Goal: Task Accomplishment & Management: Use online tool/utility

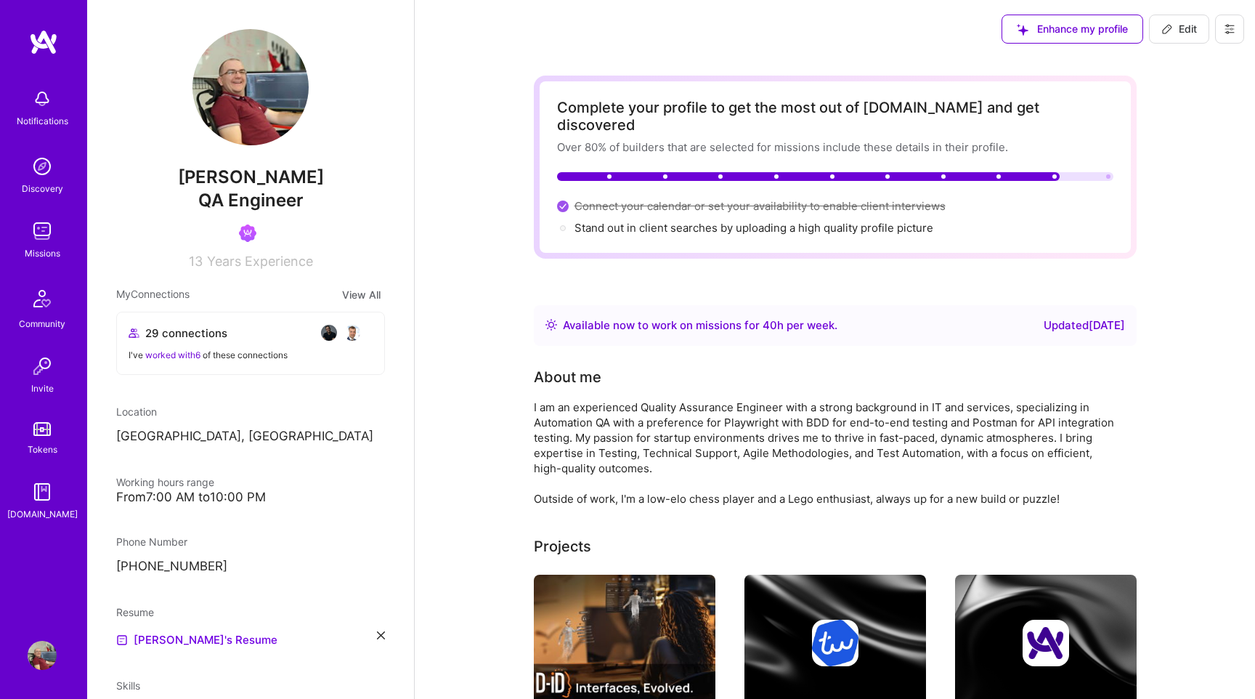
click at [49, 235] on img at bounding box center [42, 231] width 29 height 29
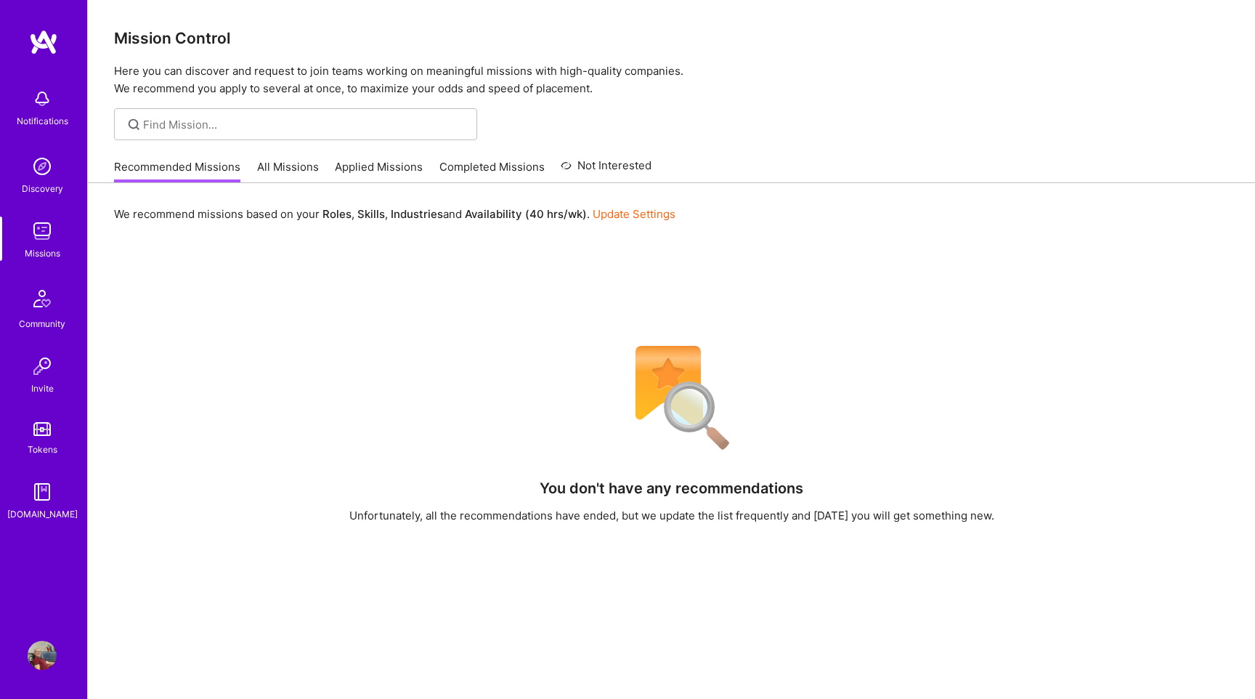
click at [296, 174] on link "All Missions" at bounding box center [288, 171] width 62 height 24
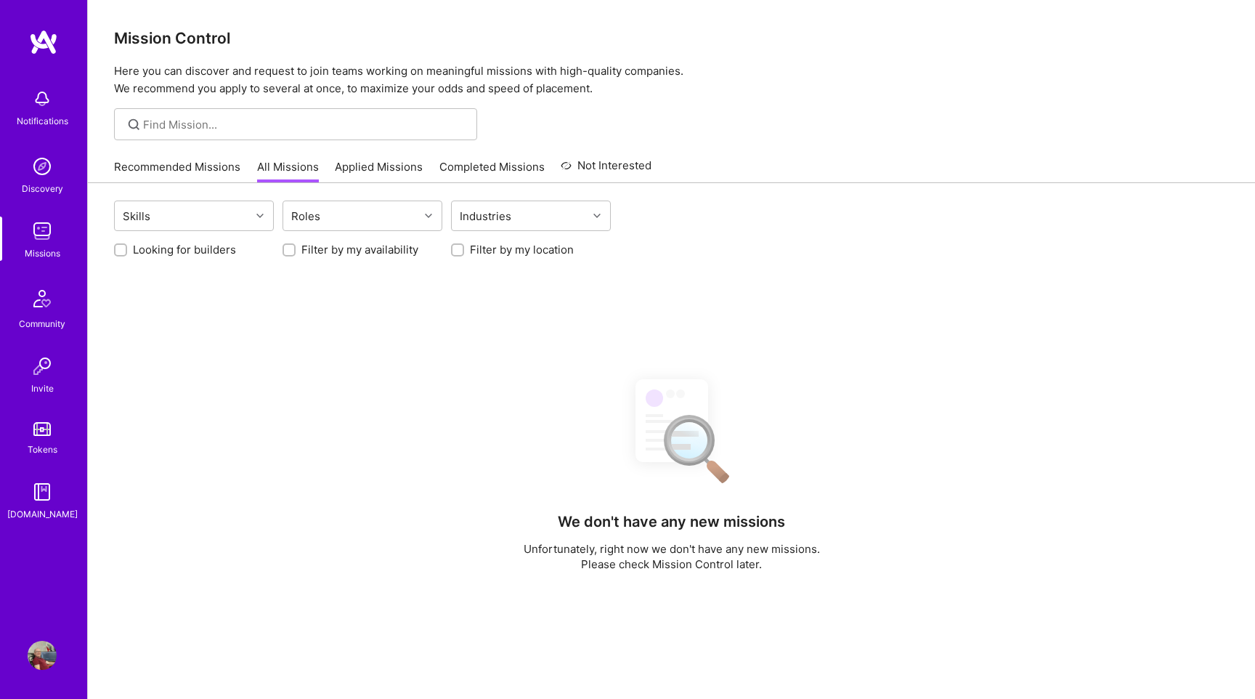
click at [392, 168] on link "Applied Missions" at bounding box center [379, 171] width 88 height 24
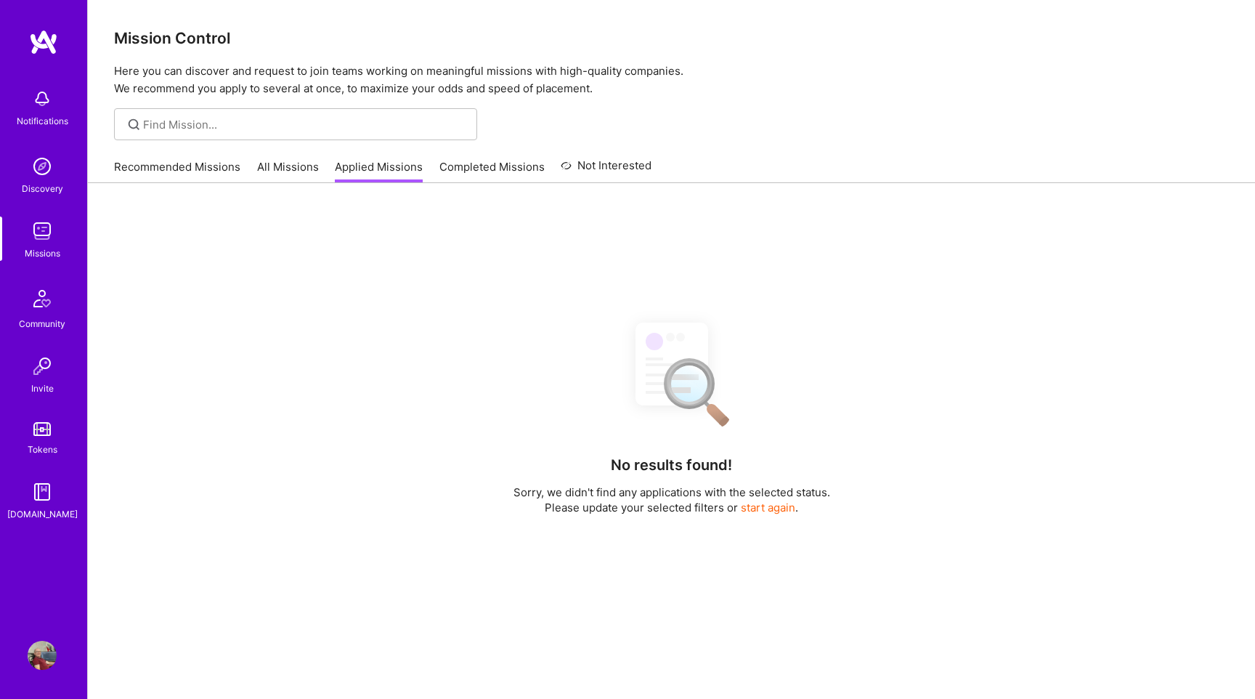
click at [464, 171] on link "Completed Missions" at bounding box center [492, 171] width 105 height 24
click at [360, 176] on link "Applied Missions" at bounding box center [379, 171] width 88 height 24
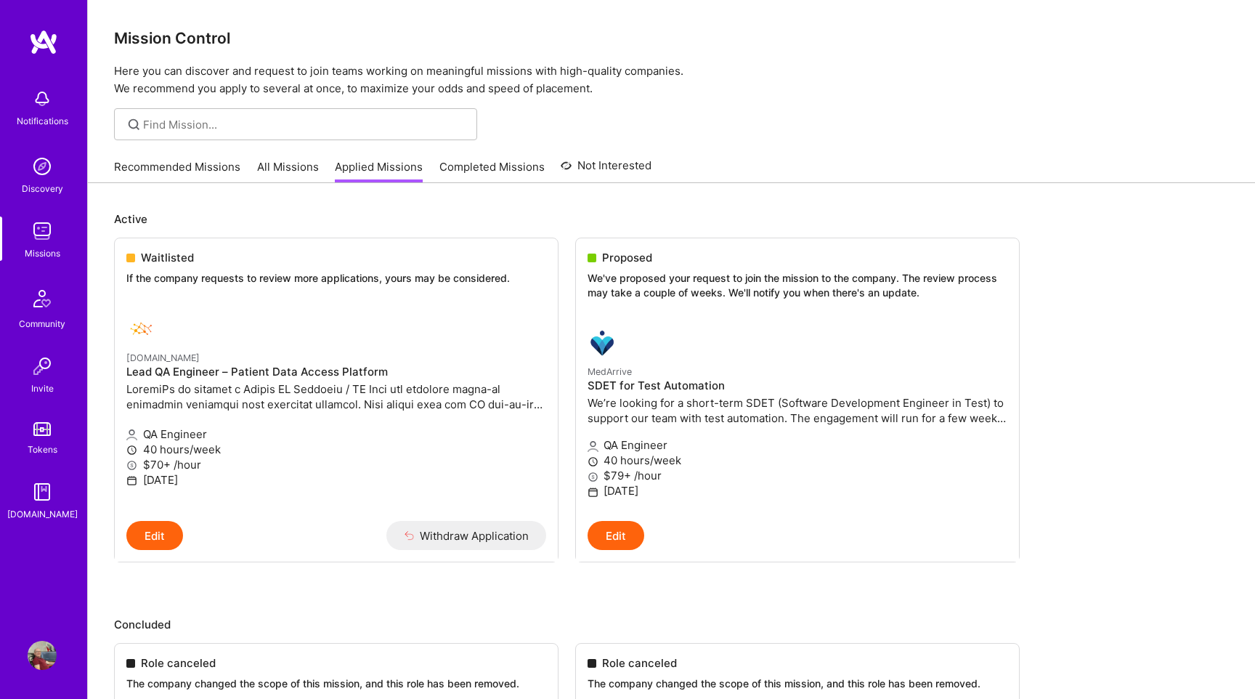
click at [270, 167] on link "All Missions" at bounding box center [288, 171] width 62 height 24
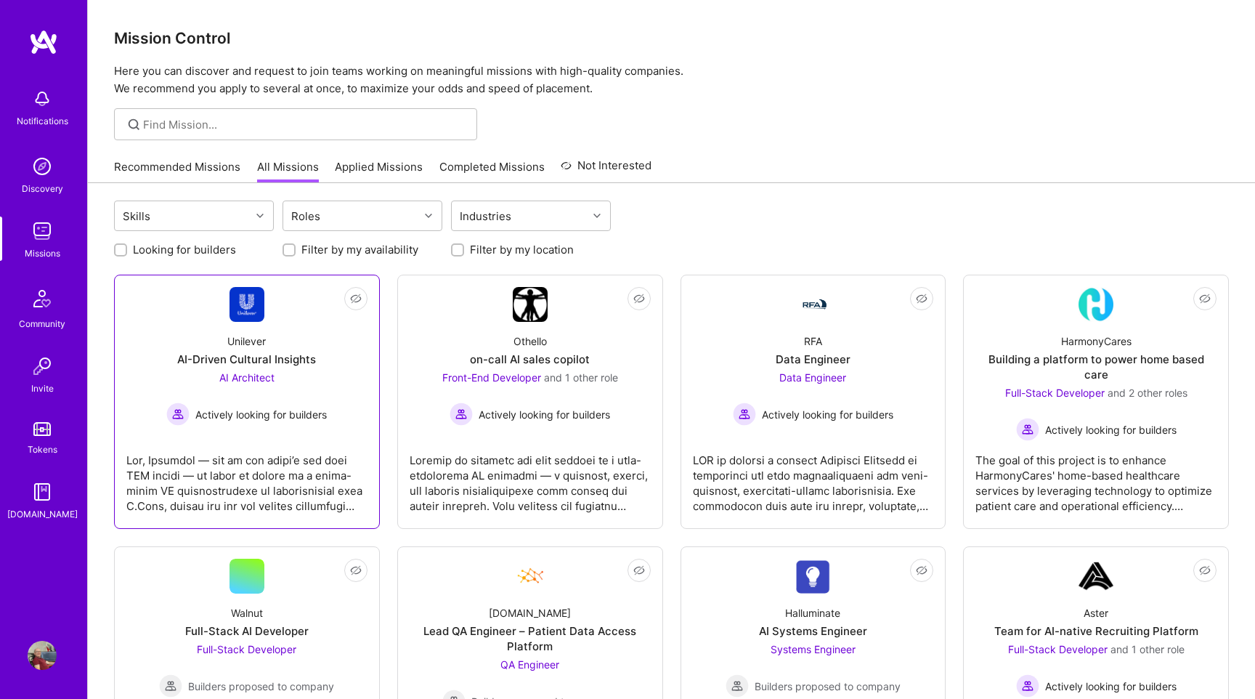
click at [211, 397] on div "AI Architect Actively looking for builders" at bounding box center [246, 398] width 161 height 56
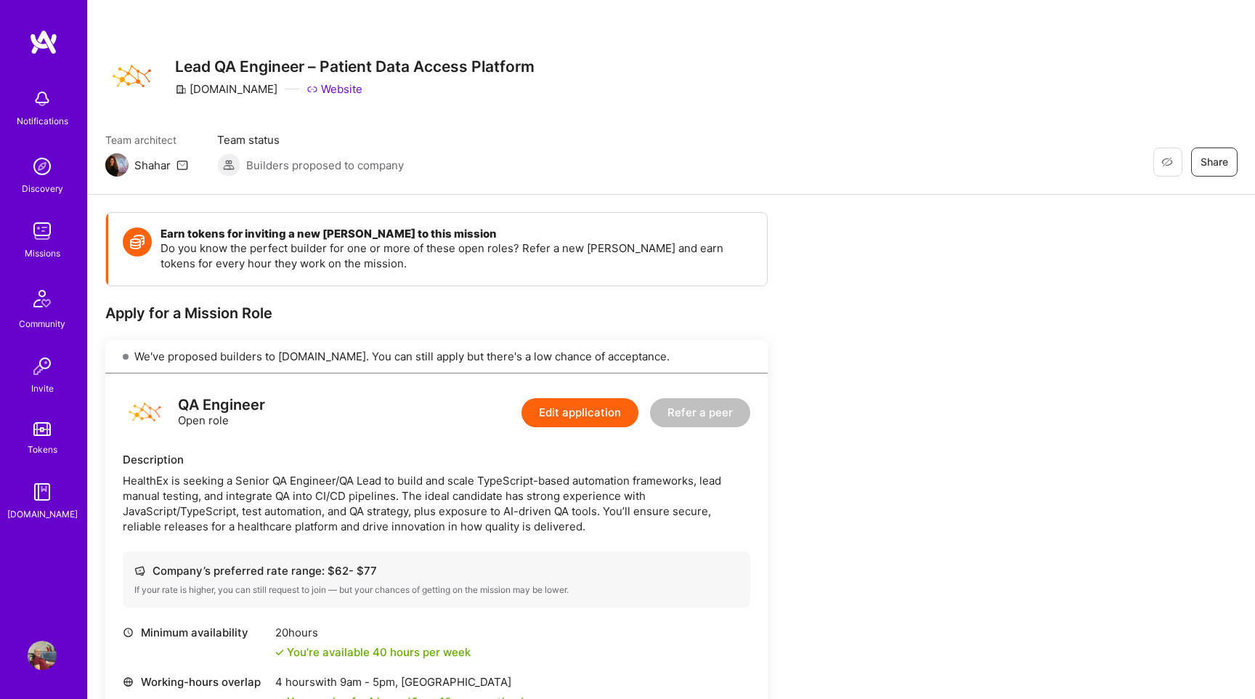
scroll to position [1161, 0]
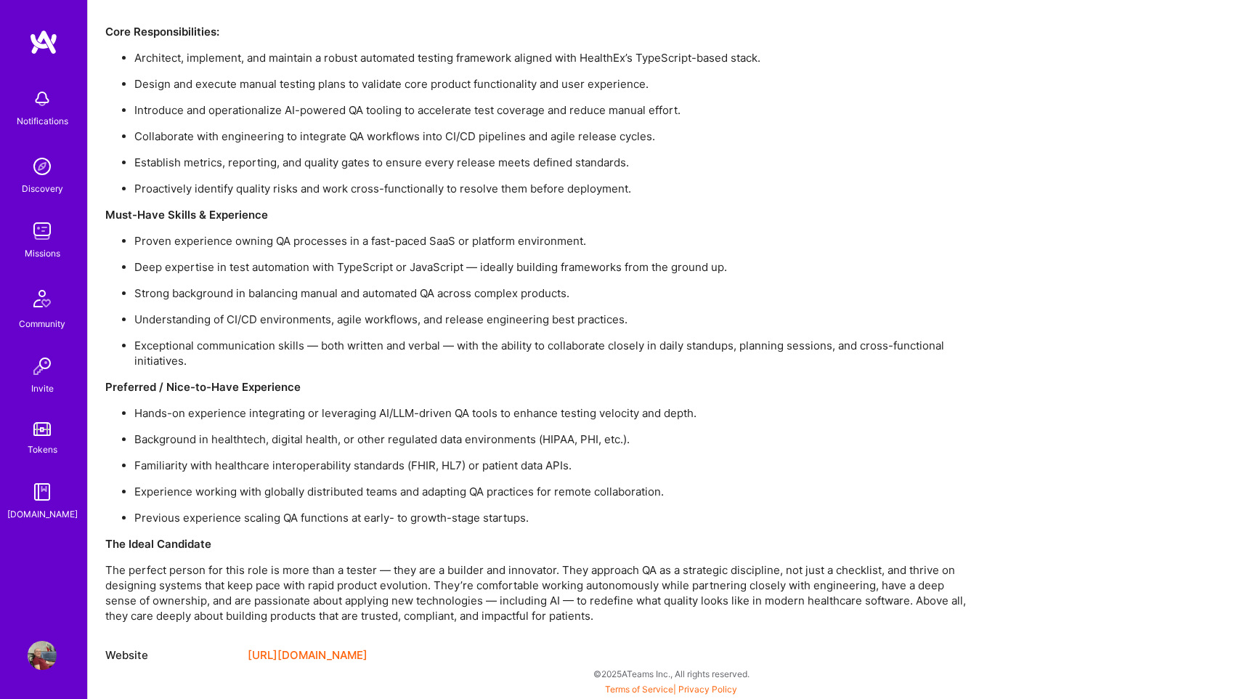
click at [44, 108] on img at bounding box center [42, 98] width 29 height 29
click at [38, 178] on img at bounding box center [42, 166] width 29 height 29
